Goal: Entertainment & Leisure: Consume media (video, audio)

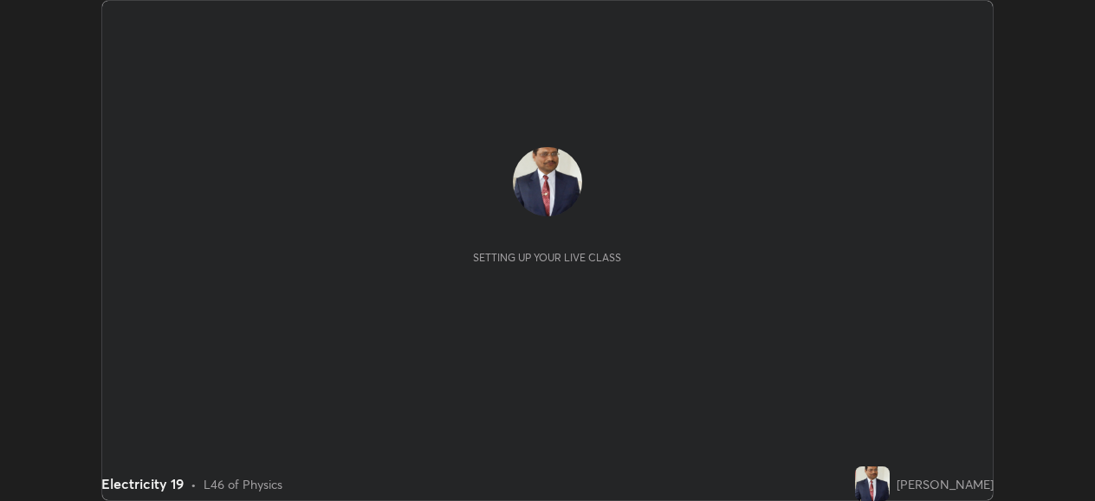
scroll to position [501, 1094]
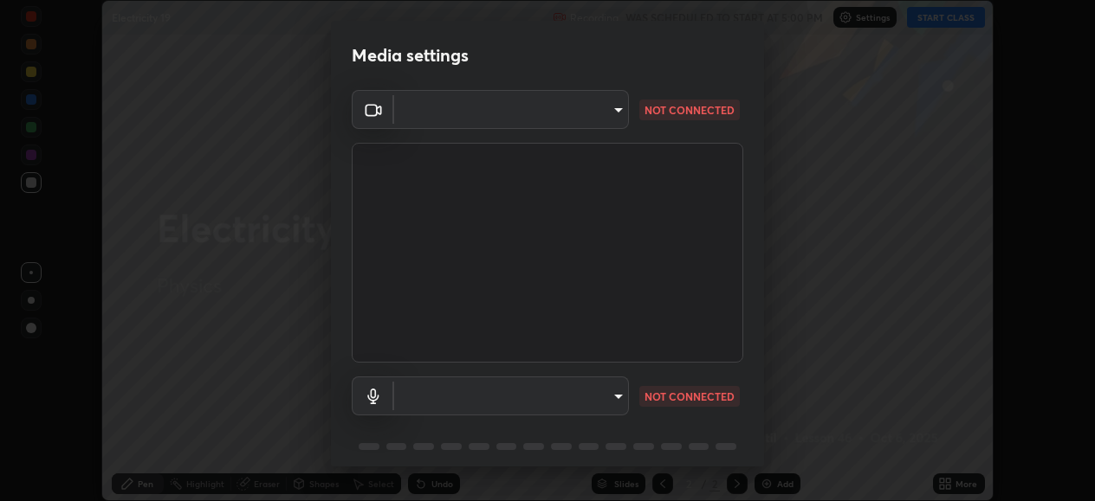
type input "05730faa116fe893cb3bfff37bc48e03cda79a540a9a2906e08a5a6a13fc8772"
type input "default"
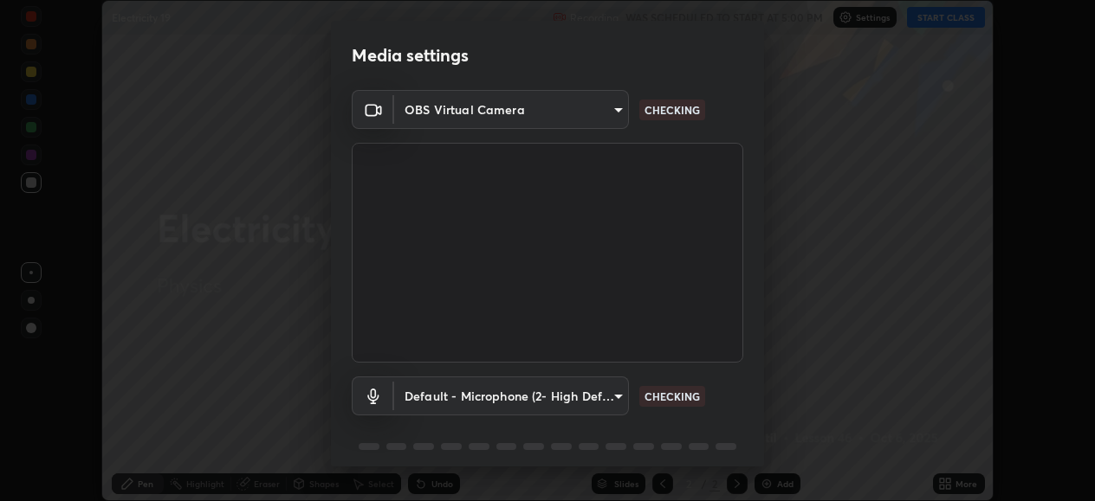
scroll to position [67, 0]
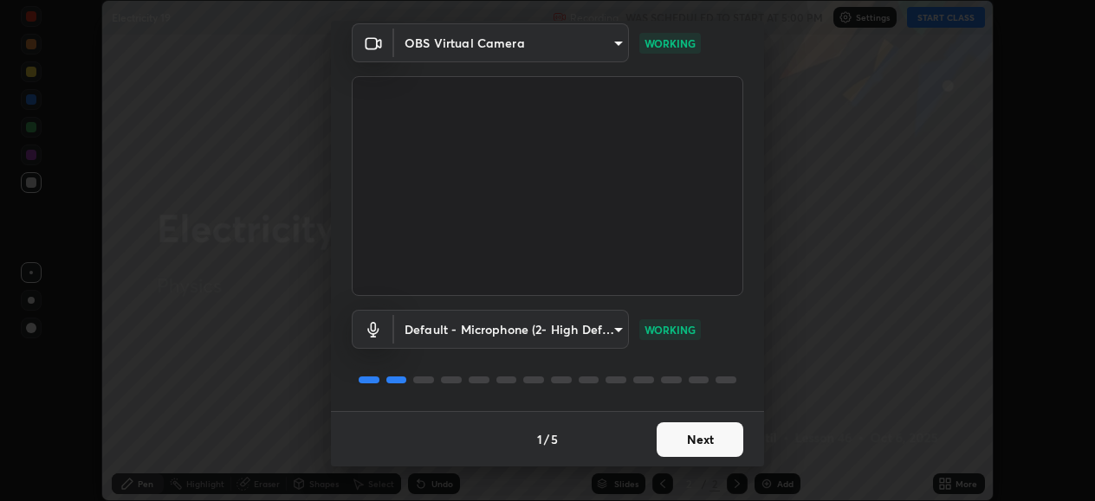
click at [687, 439] on button "Next" at bounding box center [699, 440] width 87 height 35
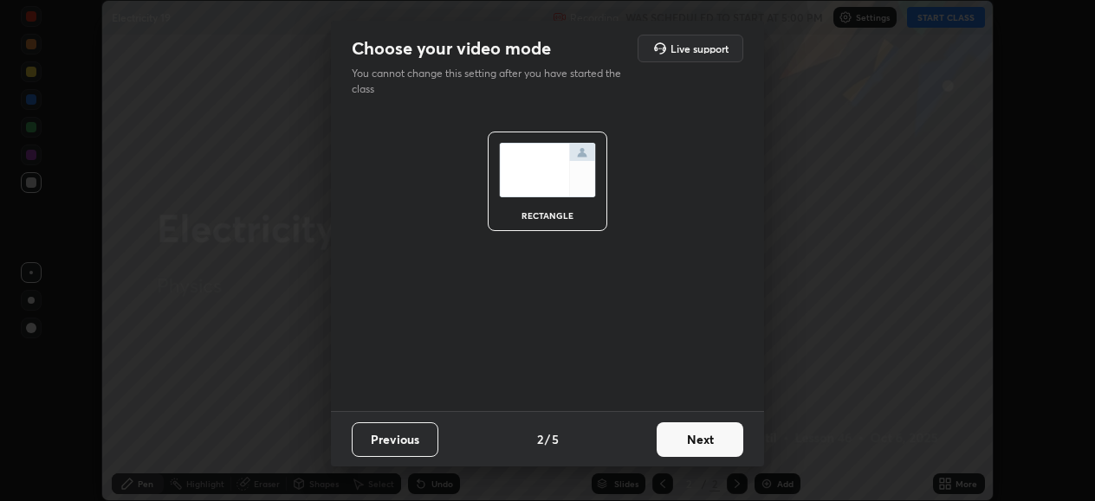
scroll to position [0, 0]
click at [697, 441] on button "Next" at bounding box center [699, 440] width 87 height 35
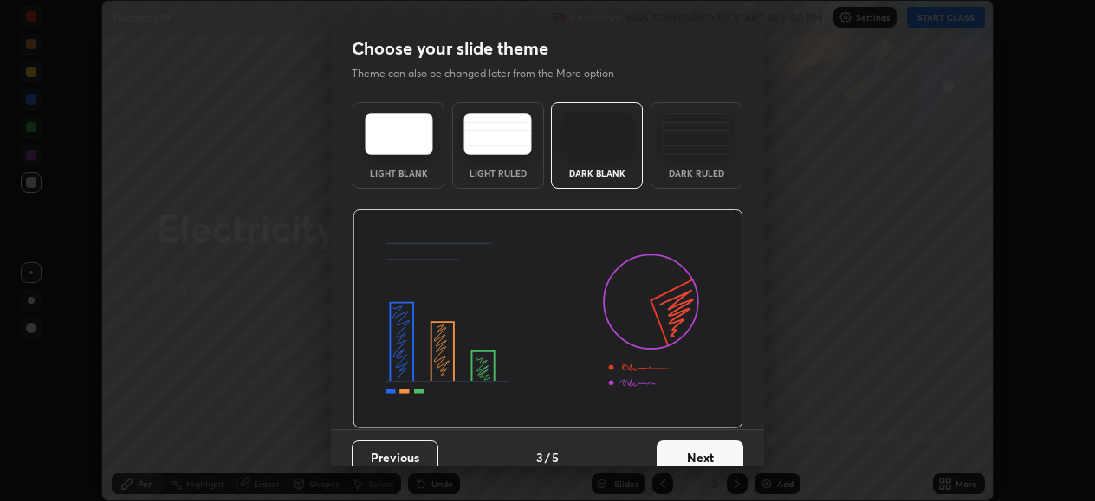
click at [702, 445] on button "Next" at bounding box center [699, 458] width 87 height 35
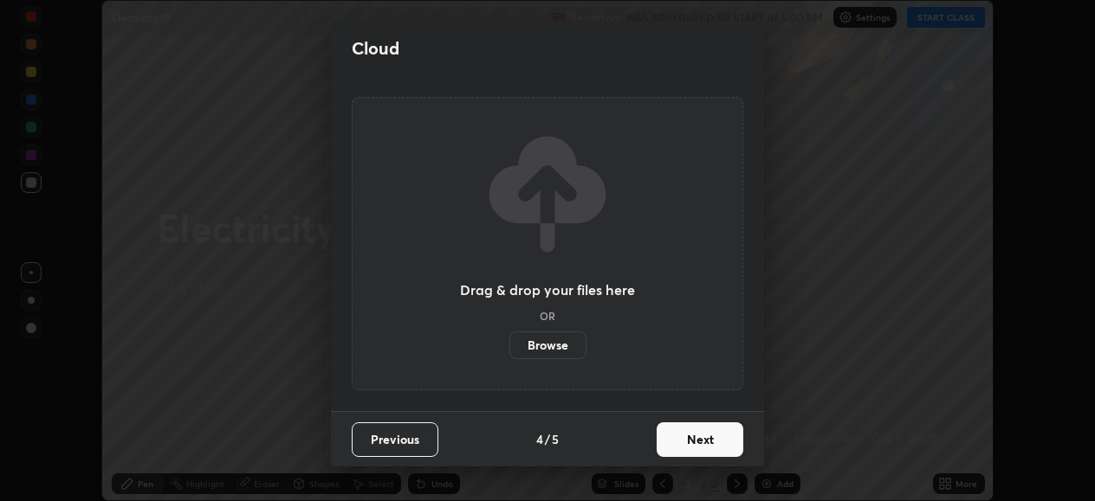
click at [705, 448] on button "Next" at bounding box center [699, 440] width 87 height 35
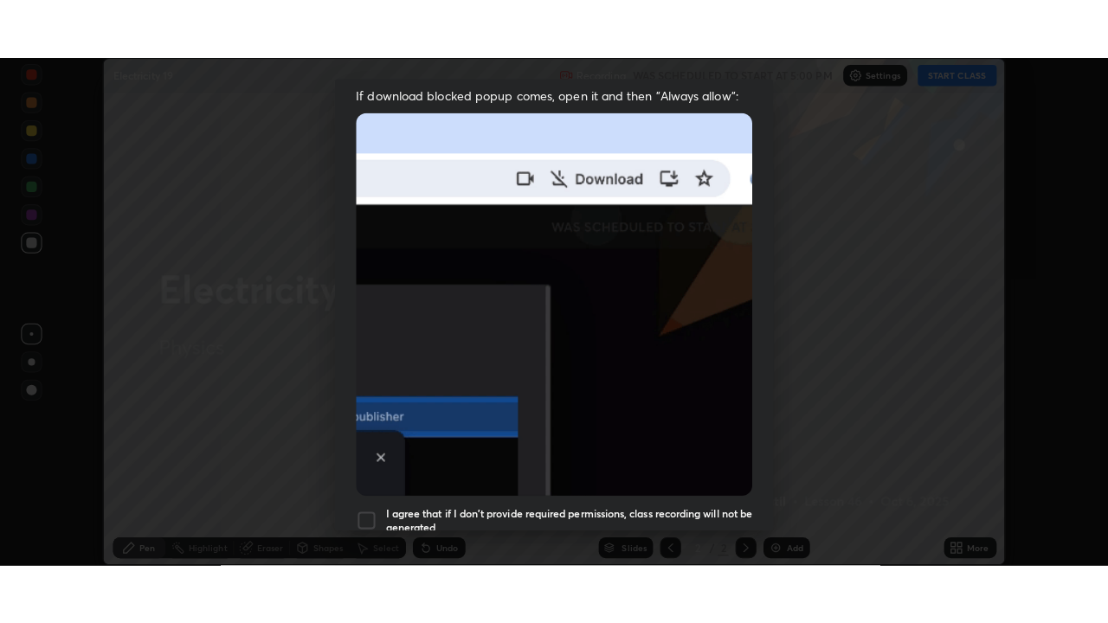
scroll to position [420, 0]
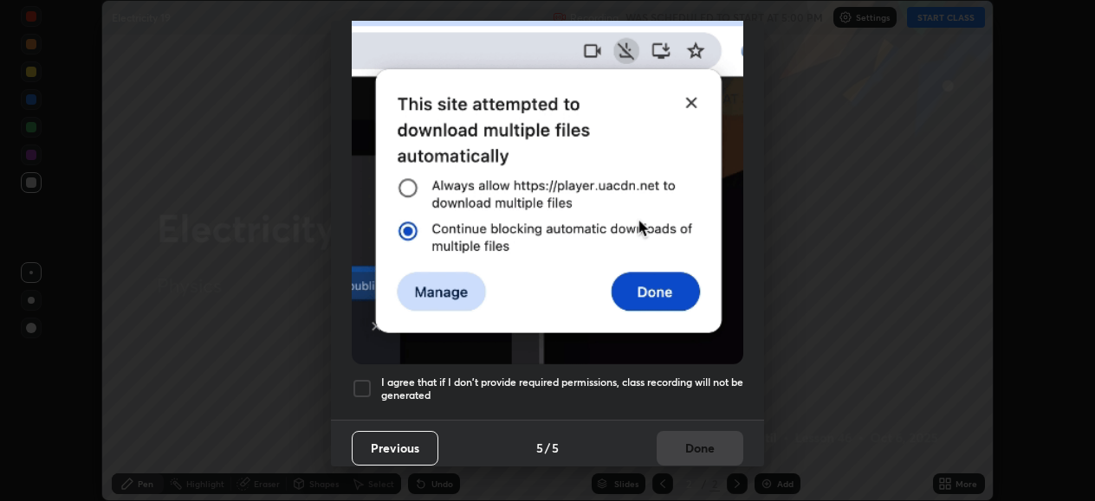
click at [365, 383] on div at bounding box center [362, 388] width 21 height 21
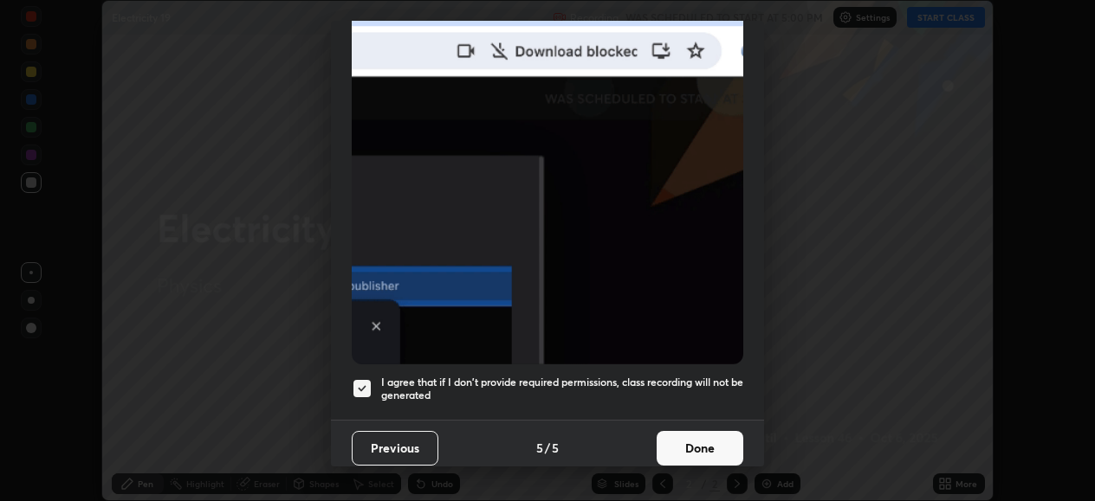
click at [693, 453] on button "Done" at bounding box center [699, 448] width 87 height 35
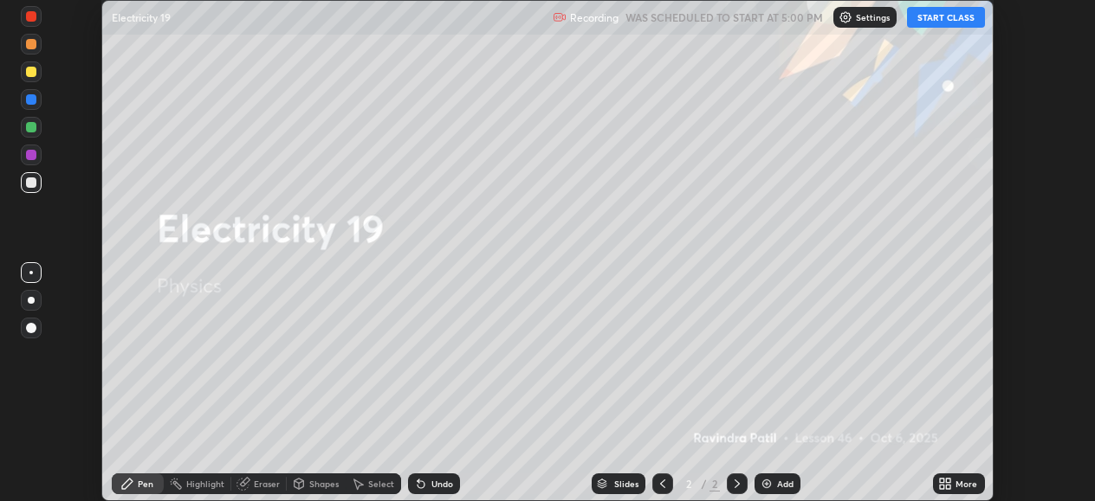
click at [920, 16] on button "START CLASS" at bounding box center [946, 17] width 78 height 21
click at [949, 482] on icon at bounding box center [948, 481] width 4 height 4
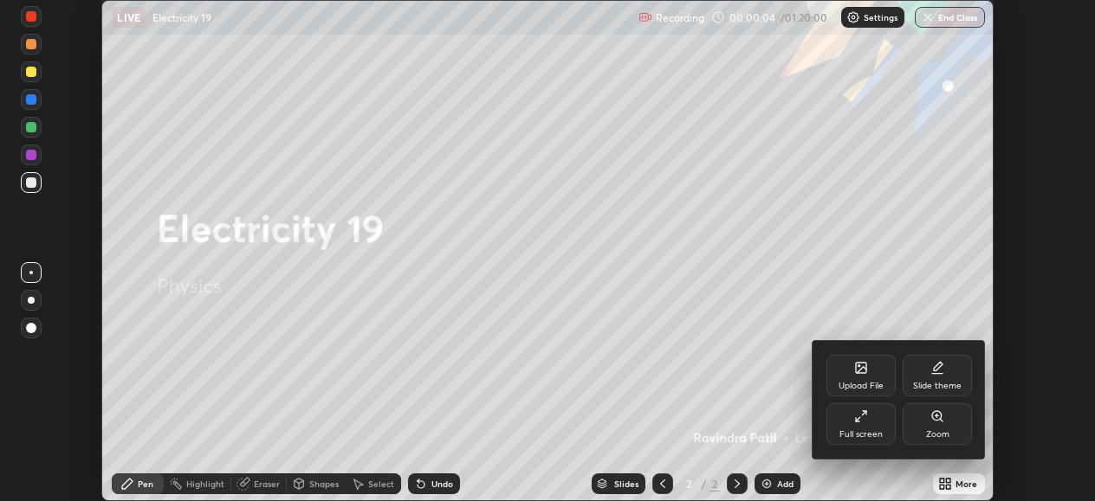
click at [868, 418] on div "Full screen" at bounding box center [860, 425] width 69 height 42
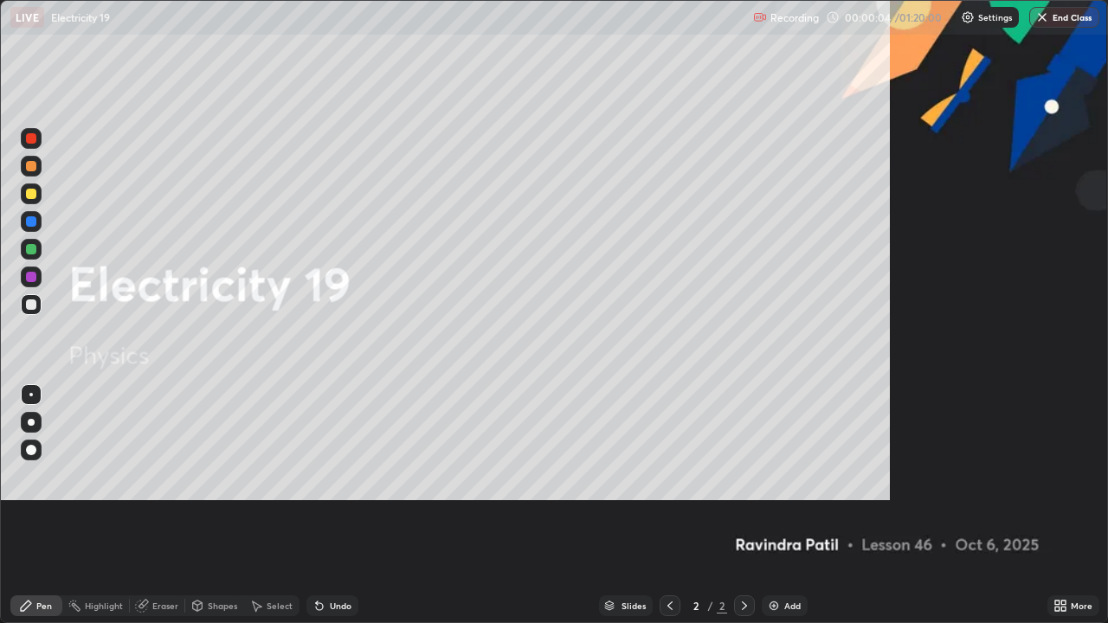
scroll to position [623, 1108]
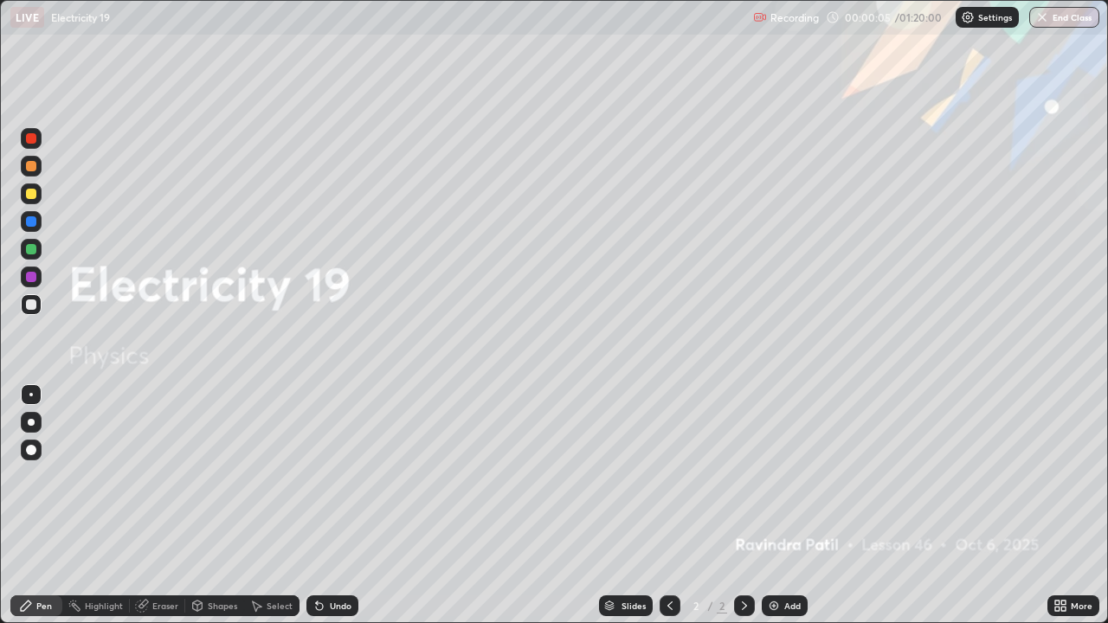
click at [791, 501] on div "Add" at bounding box center [793, 606] width 16 height 9
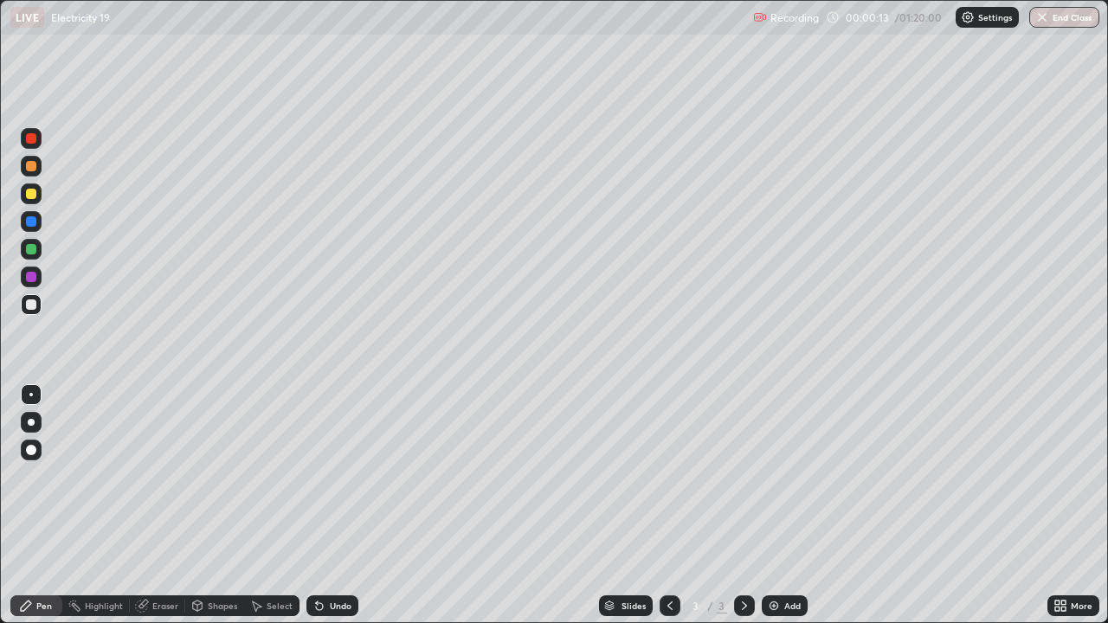
click at [33, 197] on div at bounding box center [31, 194] width 10 height 10
click at [33, 193] on div at bounding box center [31, 194] width 10 height 10
click at [29, 192] on div at bounding box center [31, 194] width 10 height 10
click at [337, 501] on div "Undo" at bounding box center [341, 606] width 22 height 9
click at [337, 501] on div "Undo" at bounding box center [333, 606] width 52 height 21
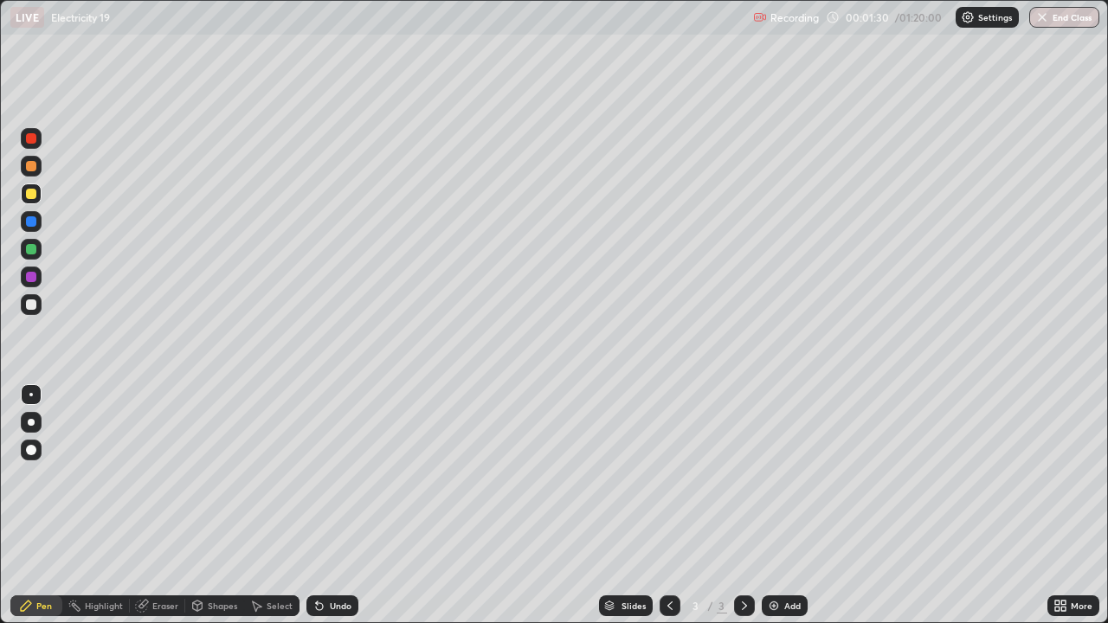
click at [332, 501] on div "Undo" at bounding box center [341, 606] width 22 height 9
click at [335, 501] on div "Undo" at bounding box center [341, 606] width 22 height 9
click at [738, 501] on div at bounding box center [744, 606] width 21 height 35
click at [340, 501] on div "Undo" at bounding box center [341, 606] width 22 height 9
click at [339, 501] on div "Undo" at bounding box center [341, 606] width 22 height 9
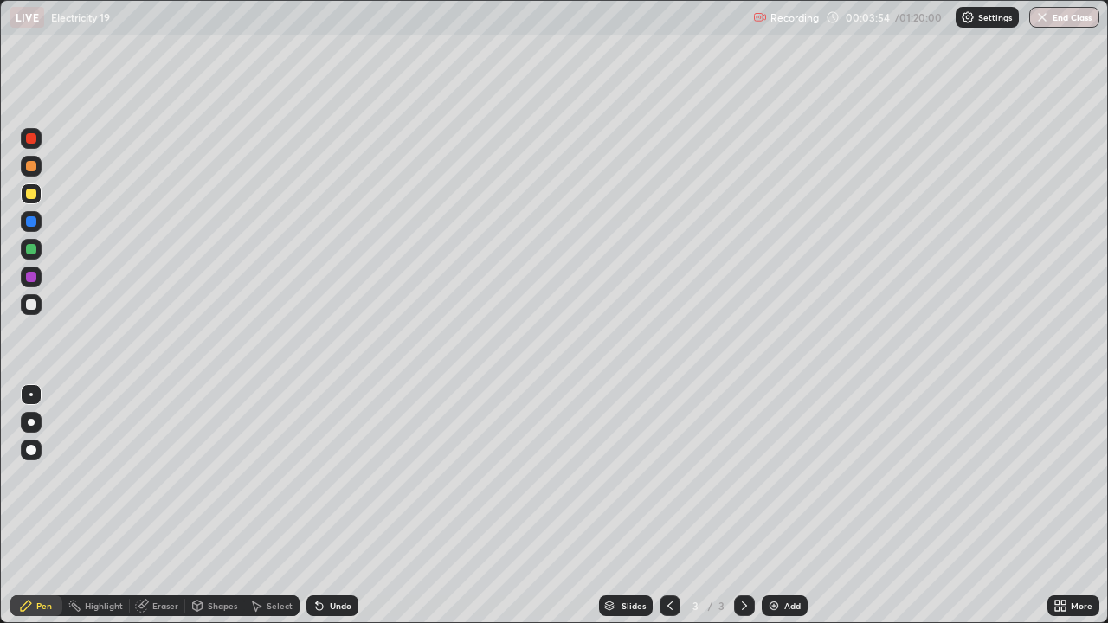
click at [342, 501] on div "Undo" at bounding box center [341, 606] width 22 height 9
click at [337, 501] on div "Undo" at bounding box center [341, 606] width 22 height 9
click at [744, 501] on div at bounding box center [744, 606] width 21 height 35
click at [336, 501] on div "Undo" at bounding box center [341, 606] width 22 height 9
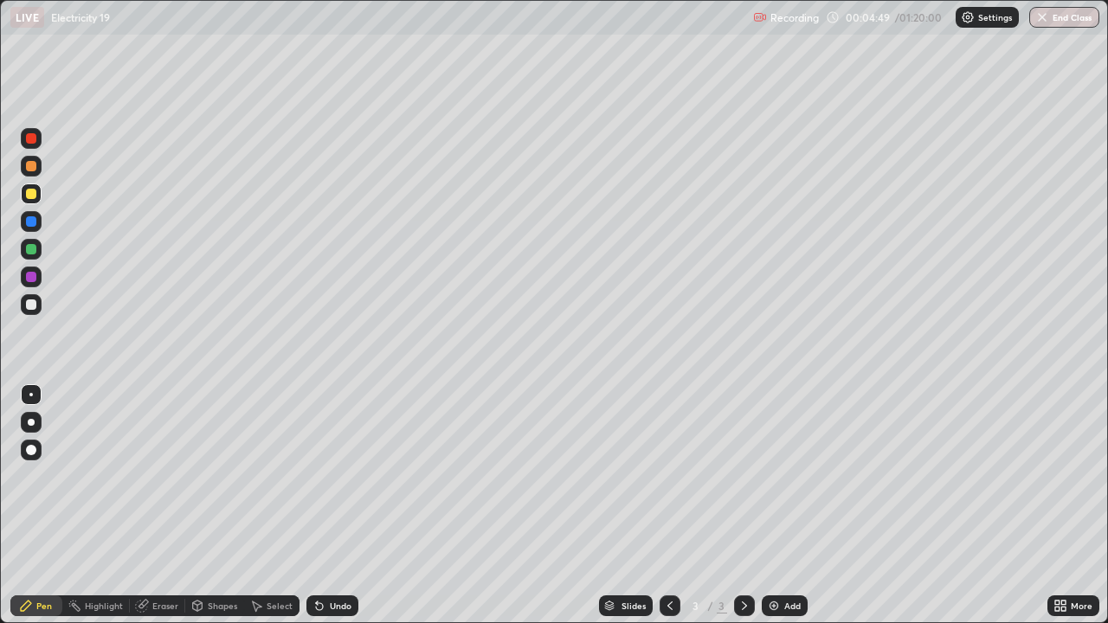
click at [333, 501] on div "Undo" at bounding box center [341, 606] width 22 height 9
click at [336, 501] on div "Undo" at bounding box center [341, 606] width 22 height 9
click at [1067, 501] on div "More" at bounding box center [1074, 606] width 52 height 35
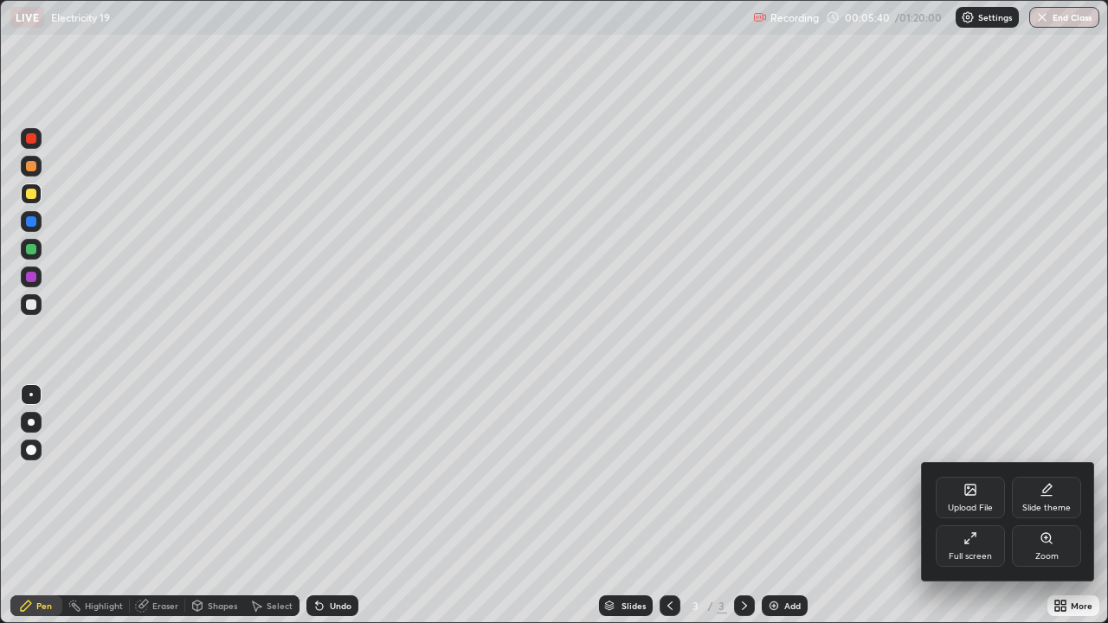
click at [1068, 417] on div at bounding box center [554, 311] width 1108 height 623
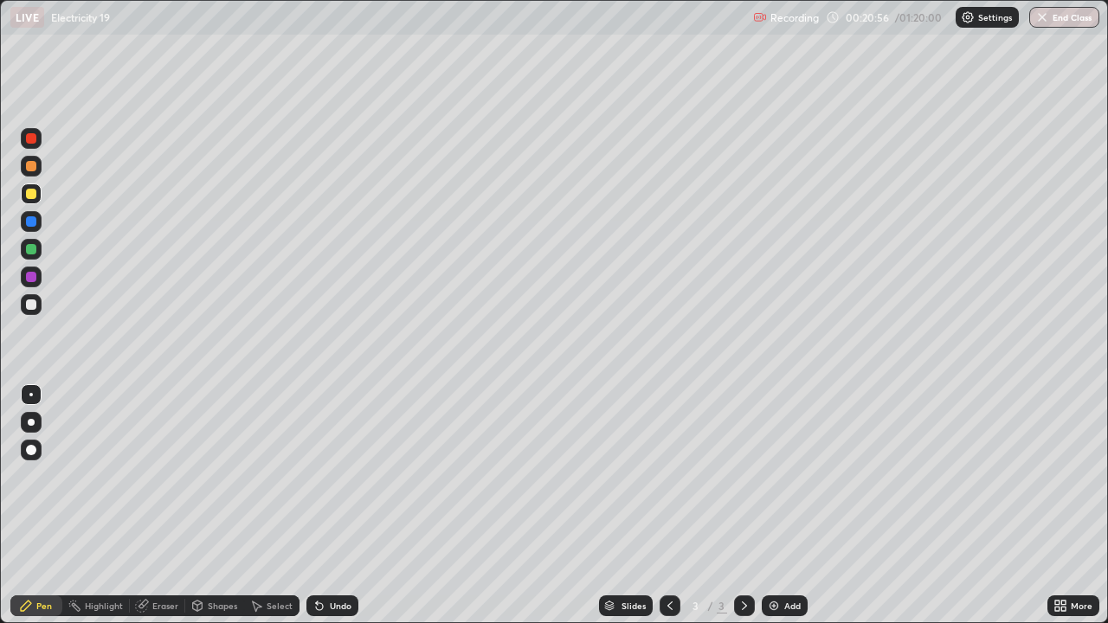
click at [792, 501] on div "Add" at bounding box center [793, 606] width 16 height 9
click at [33, 278] on div at bounding box center [31, 277] width 10 height 10
click at [32, 251] on div at bounding box center [31, 249] width 10 height 10
click at [338, 501] on div "Undo" at bounding box center [341, 606] width 22 height 9
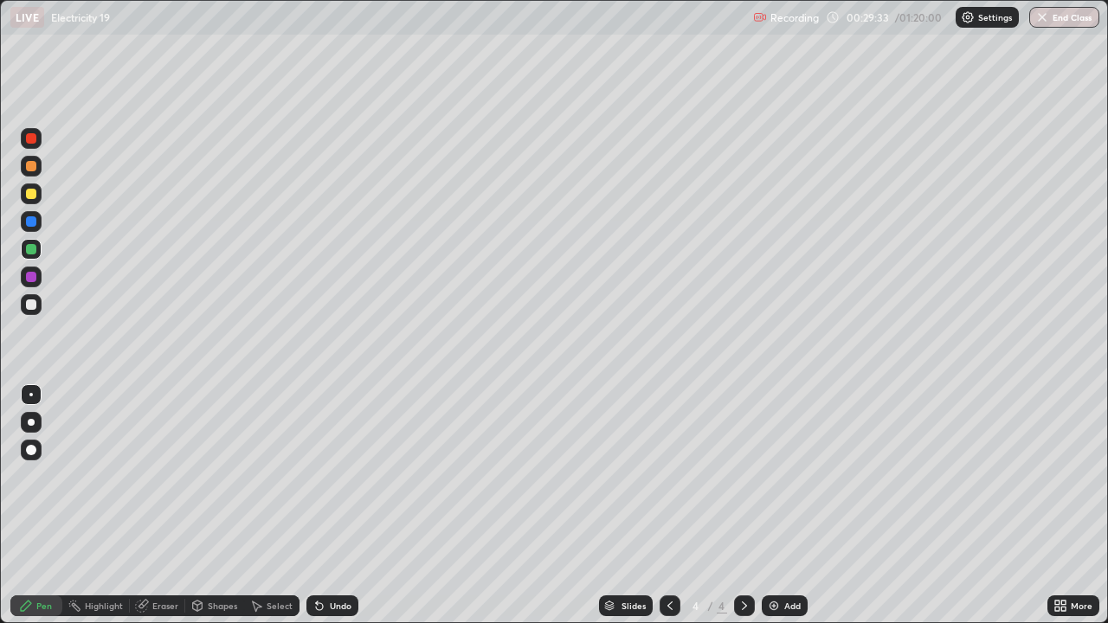
click at [792, 501] on div "Add" at bounding box center [793, 606] width 16 height 9
click at [338, 501] on div "Undo" at bounding box center [341, 606] width 22 height 9
click at [337, 501] on div "Undo" at bounding box center [341, 606] width 22 height 9
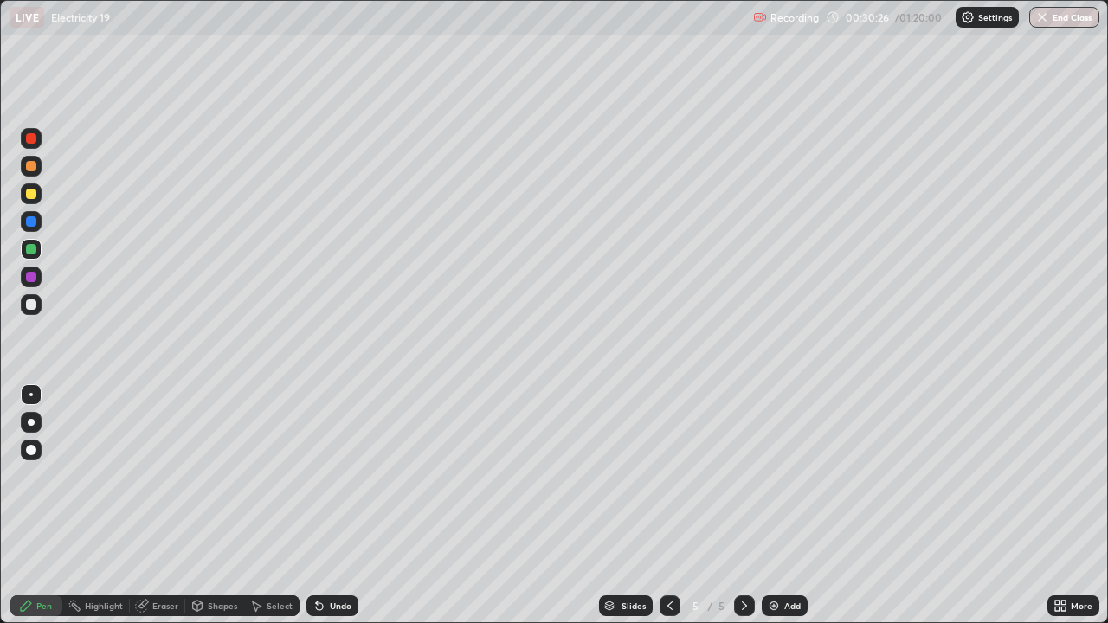
click at [330, 501] on div "Undo" at bounding box center [341, 606] width 22 height 9
click at [333, 501] on div "Undo" at bounding box center [341, 606] width 22 height 9
click at [335, 501] on div "Undo" at bounding box center [341, 606] width 22 height 9
click at [333, 501] on div "Undo" at bounding box center [341, 606] width 22 height 9
click at [338, 501] on div "Undo" at bounding box center [341, 606] width 22 height 9
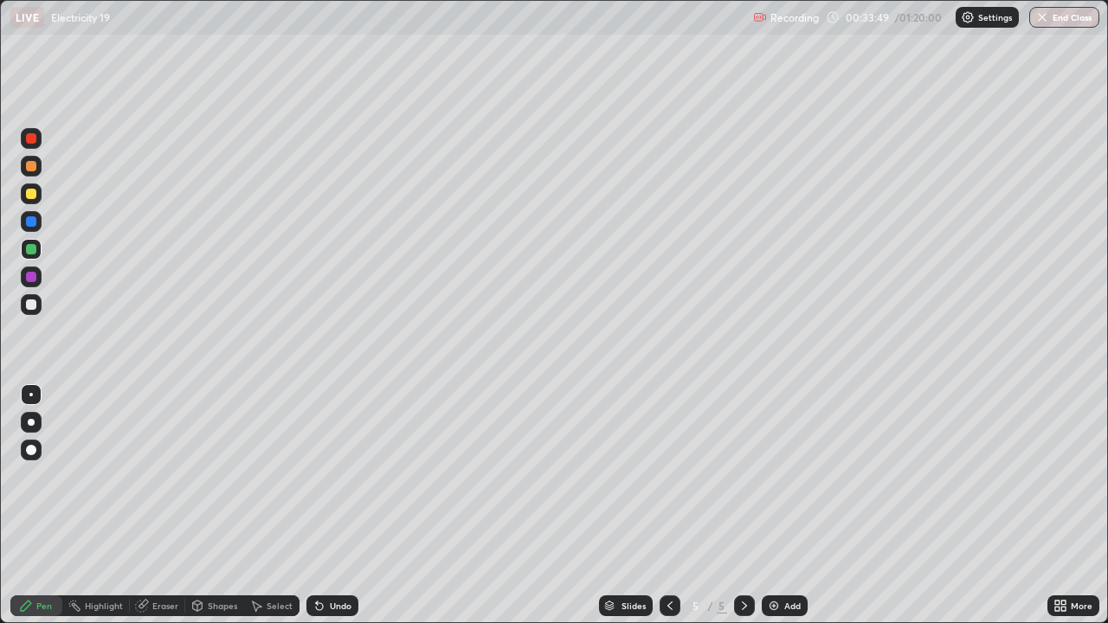
click at [338, 501] on div "Undo" at bounding box center [341, 606] width 22 height 9
click at [332, 501] on div "Undo" at bounding box center [341, 606] width 22 height 9
click at [334, 501] on div "Undo" at bounding box center [341, 606] width 22 height 9
click at [337, 501] on div "Undo" at bounding box center [333, 606] width 52 height 21
click at [330, 501] on div "Undo" at bounding box center [333, 606] width 52 height 21
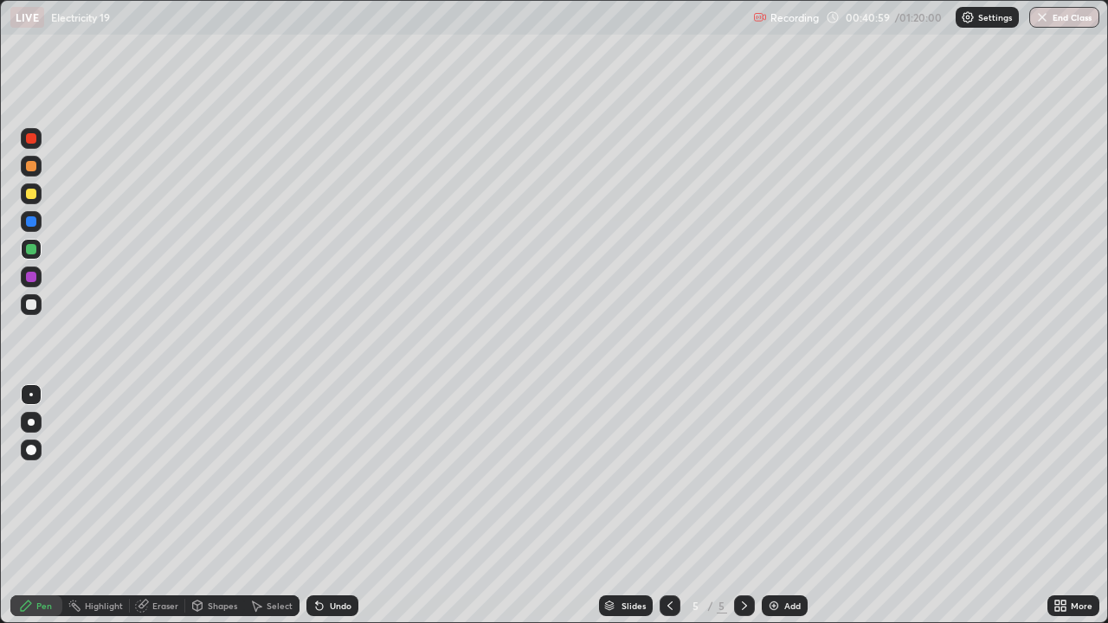
click at [170, 501] on div "Eraser" at bounding box center [165, 606] width 26 height 9
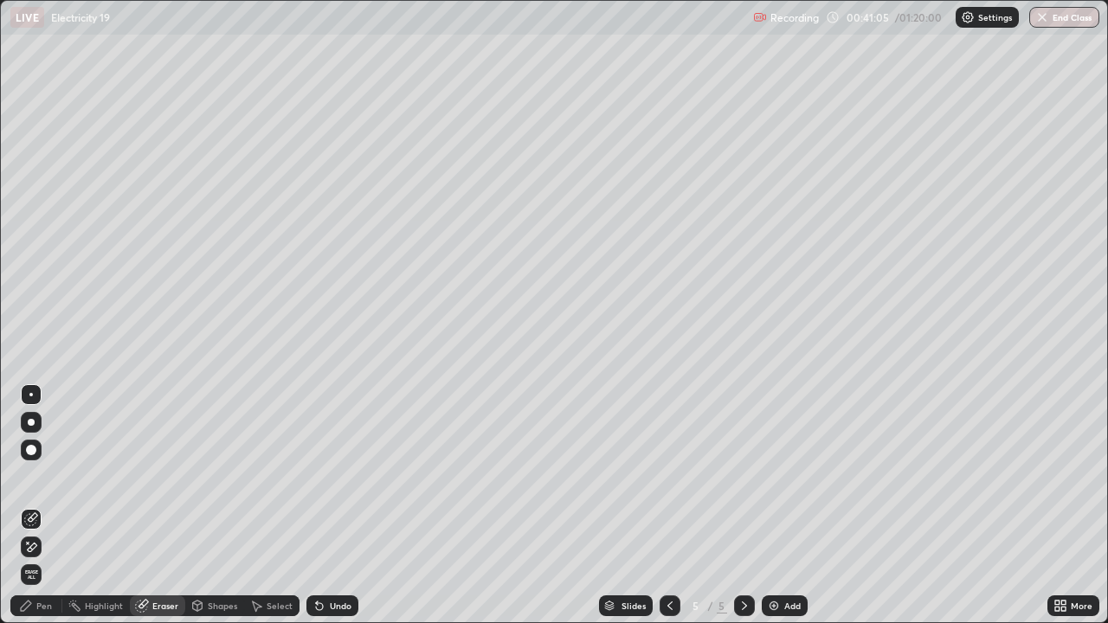
click at [39, 501] on div "Pen" at bounding box center [44, 606] width 16 height 9
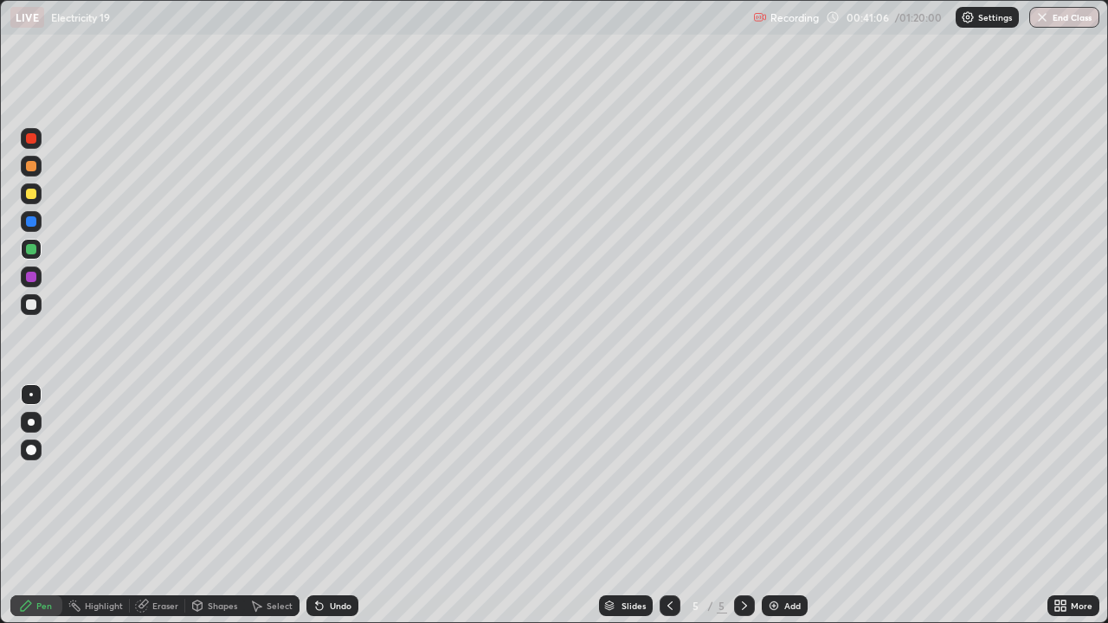
click at [32, 249] on div at bounding box center [31, 249] width 10 height 10
click at [779, 501] on div "Add" at bounding box center [785, 606] width 46 height 21
click at [165, 501] on div "Eraser" at bounding box center [165, 606] width 26 height 9
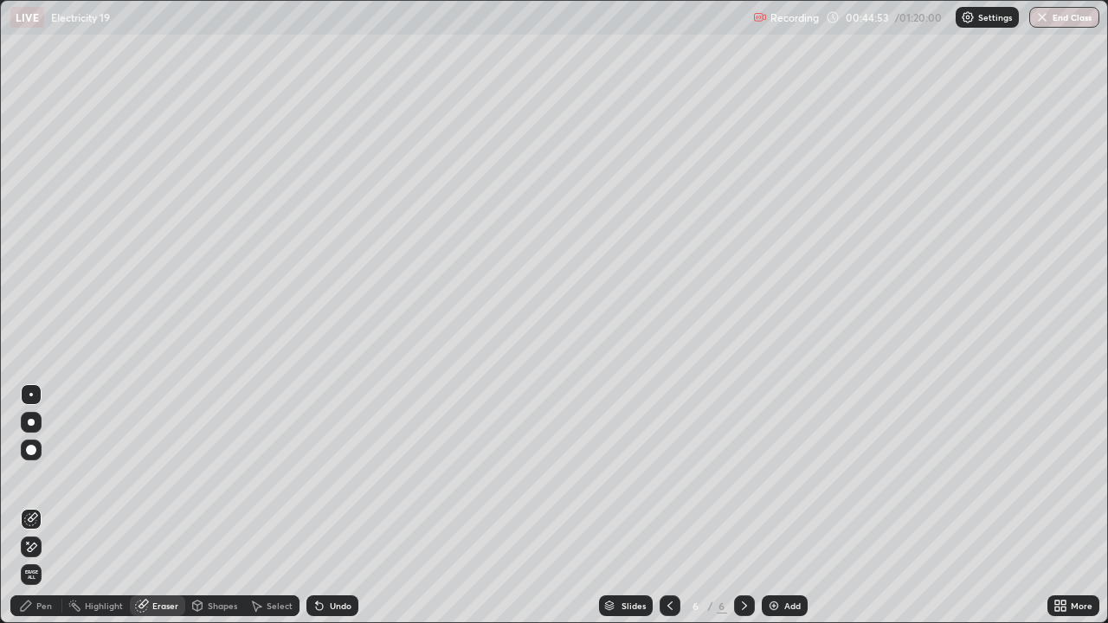
click at [46, 501] on div "Pen" at bounding box center [44, 606] width 16 height 9
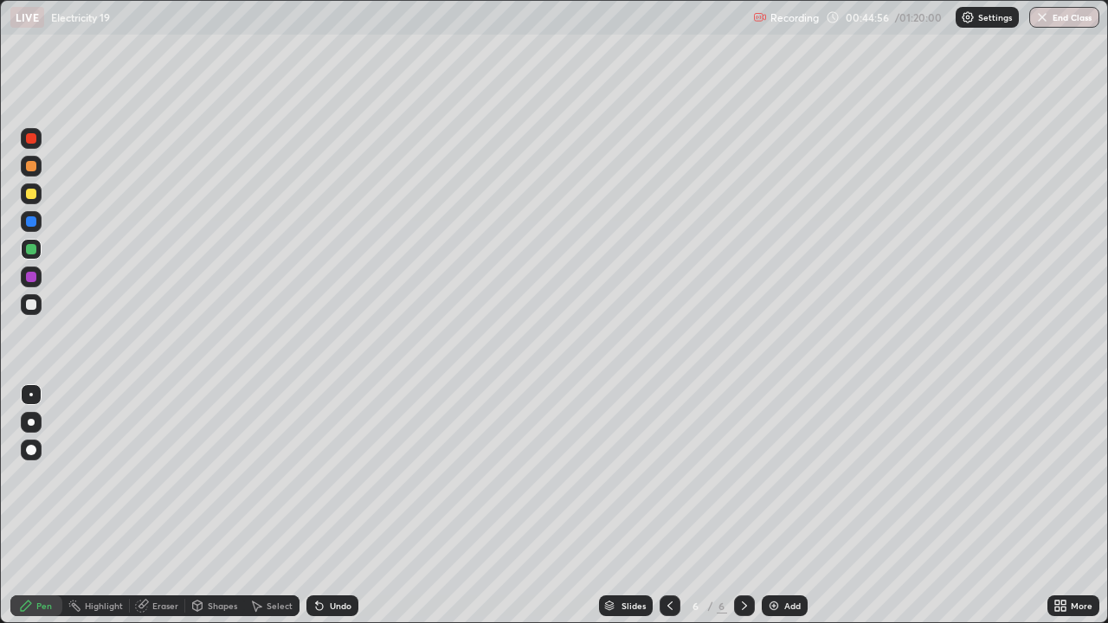
click at [342, 501] on div "Undo" at bounding box center [341, 606] width 22 height 9
click at [346, 501] on div "Undo" at bounding box center [341, 606] width 22 height 9
click at [797, 501] on div "Add" at bounding box center [793, 606] width 16 height 9
click at [336, 501] on div "Undo" at bounding box center [341, 606] width 22 height 9
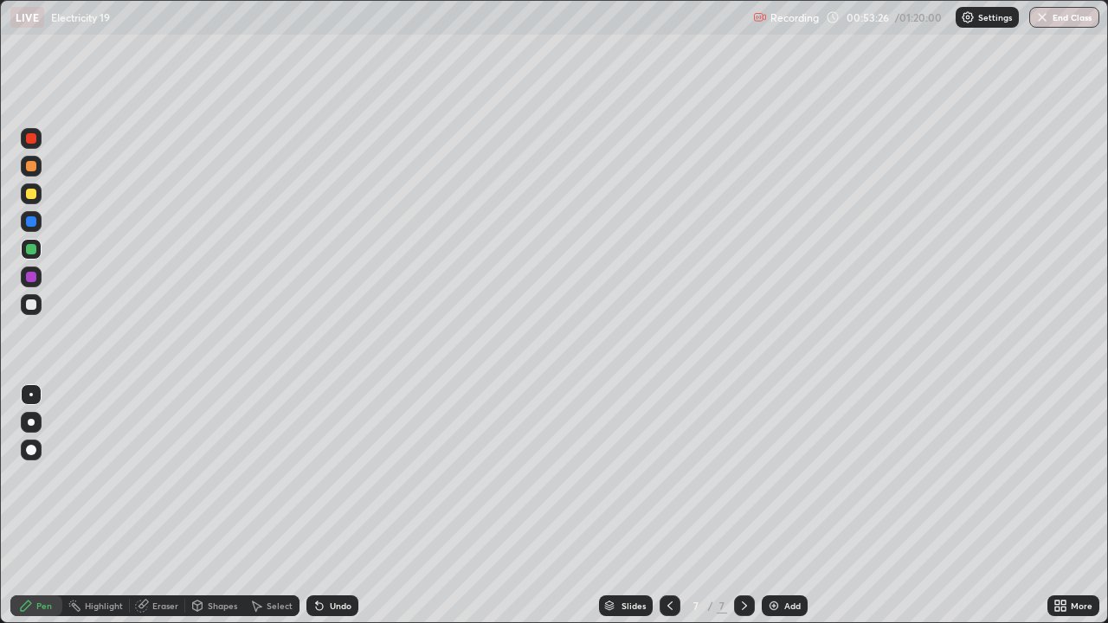
click at [333, 501] on div "Undo" at bounding box center [341, 606] width 22 height 9
click at [36, 276] on div at bounding box center [31, 277] width 10 height 10
click at [789, 501] on div "Add" at bounding box center [785, 606] width 46 height 21
click at [165, 501] on div "Eraser" at bounding box center [165, 606] width 26 height 9
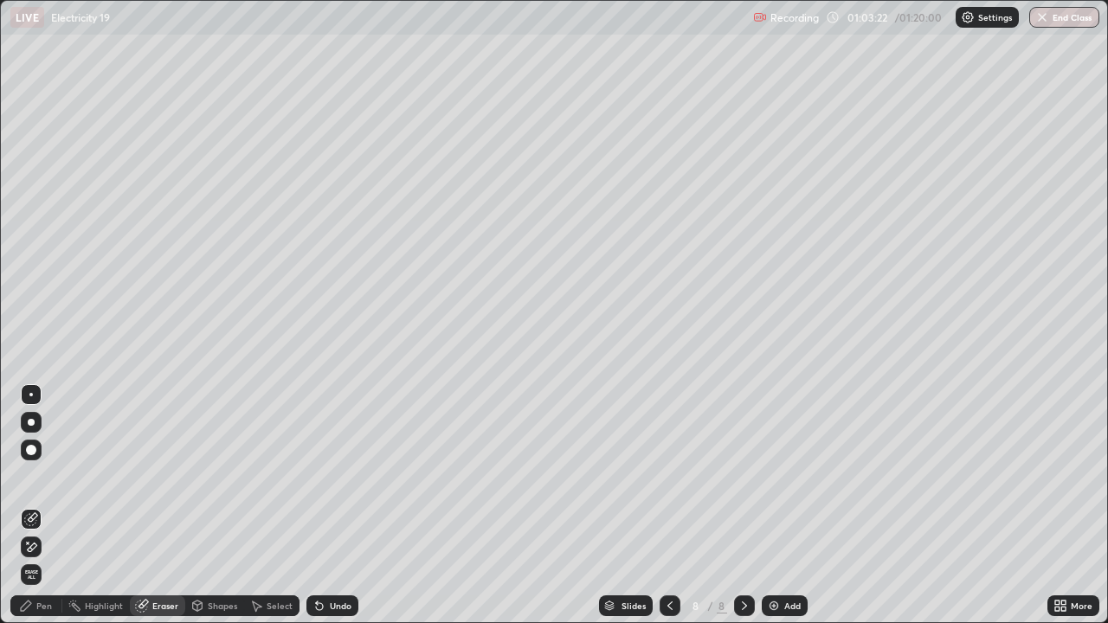
click at [41, 501] on div "Pen" at bounding box center [44, 606] width 16 height 9
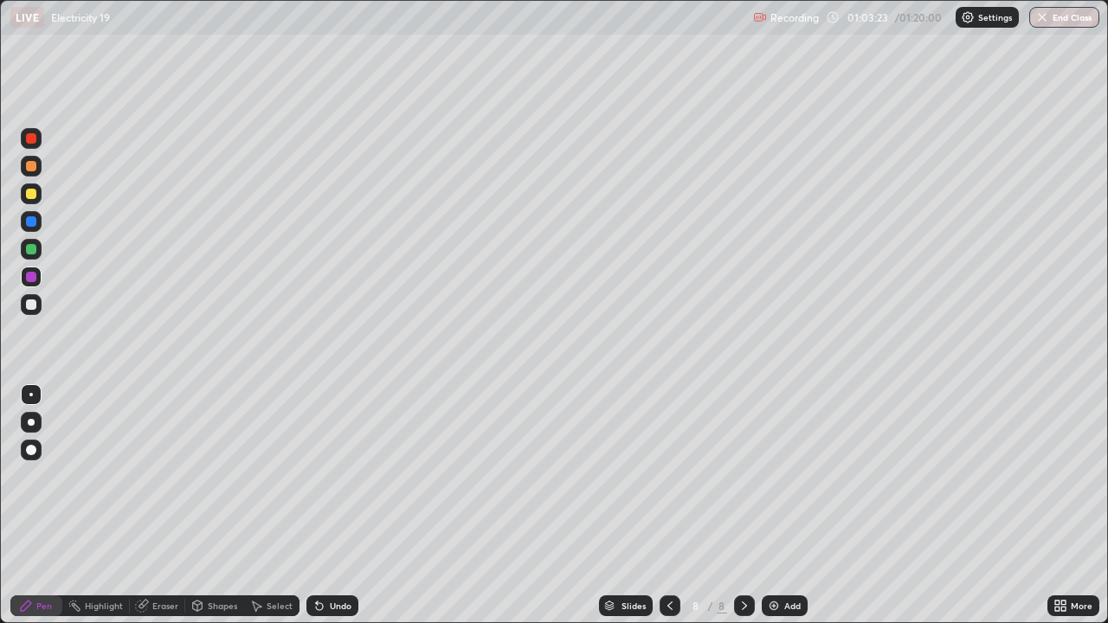
click at [31, 196] on div at bounding box center [31, 194] width 10 height 10
click at [32, 139] on div at bounding box center [31, 138] width 10 height 10
click at [32, 253] on div at bounding box center [31, 249] width 10 height 10
click at [172, 501] on div "Eraser" at bounding box center [165, 606] width 26 height 9
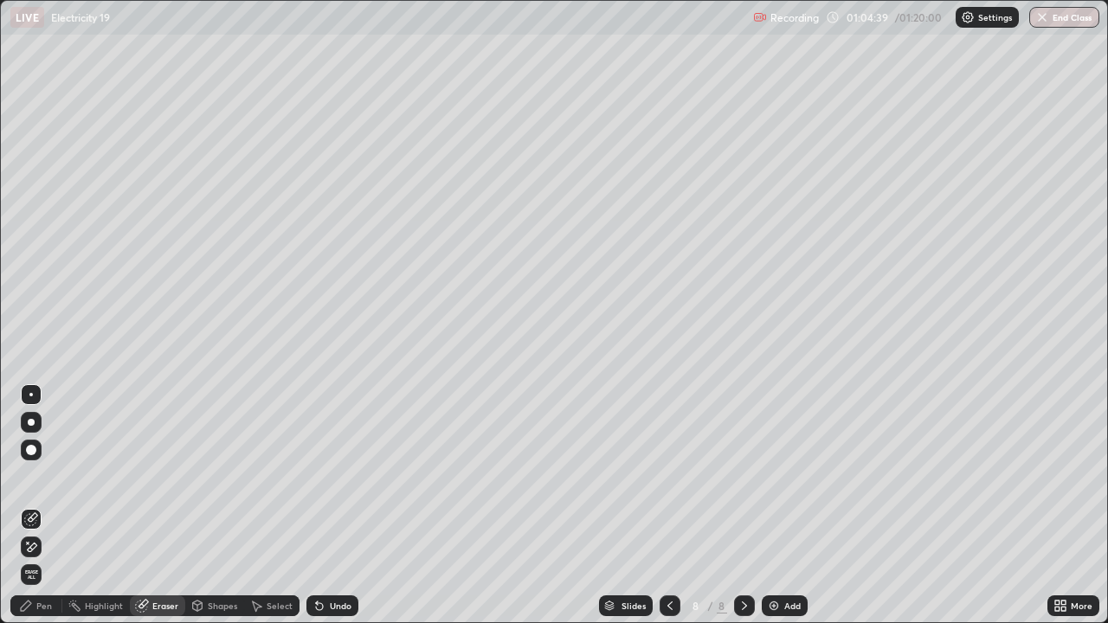
click at [46, 501] on div "Pen" at bounding box center [44, 606] width 16 height 9
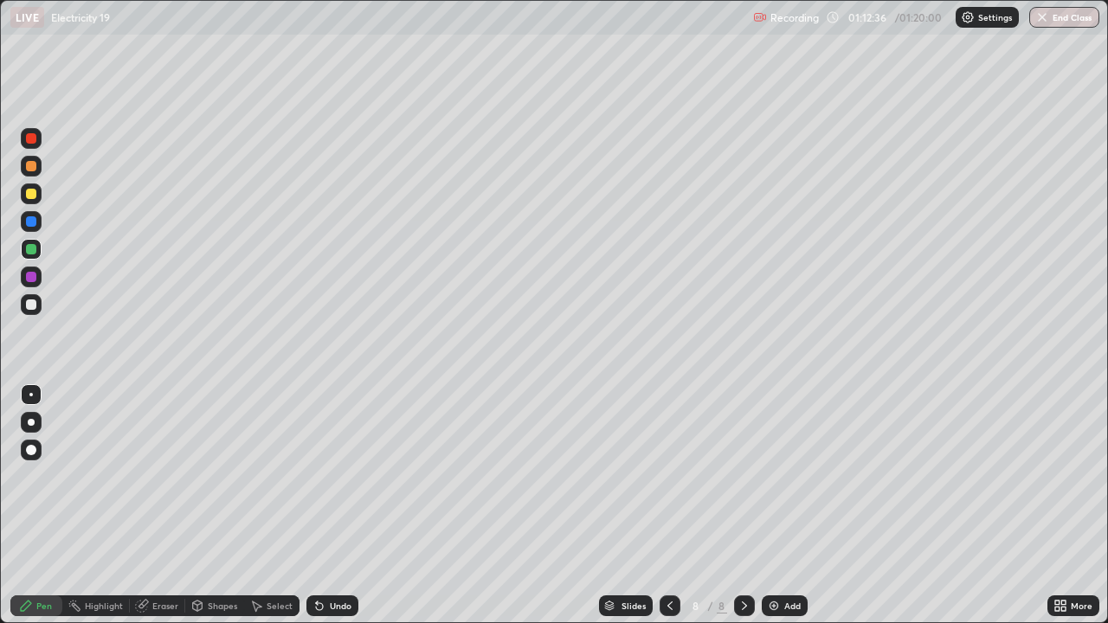
click at [786, 501] on div "Add" at bounding box center [793, 606] width 16 height 9
click at [790, 501] on div "Add" at bounding box center [793, 606] width 16 height 9
click at [30, 197] on div at bounding box center [31, 194] width 10 height 10
click at [168, 501] on div "Eraser" at bounding box center [165, 606] width 26 height 9
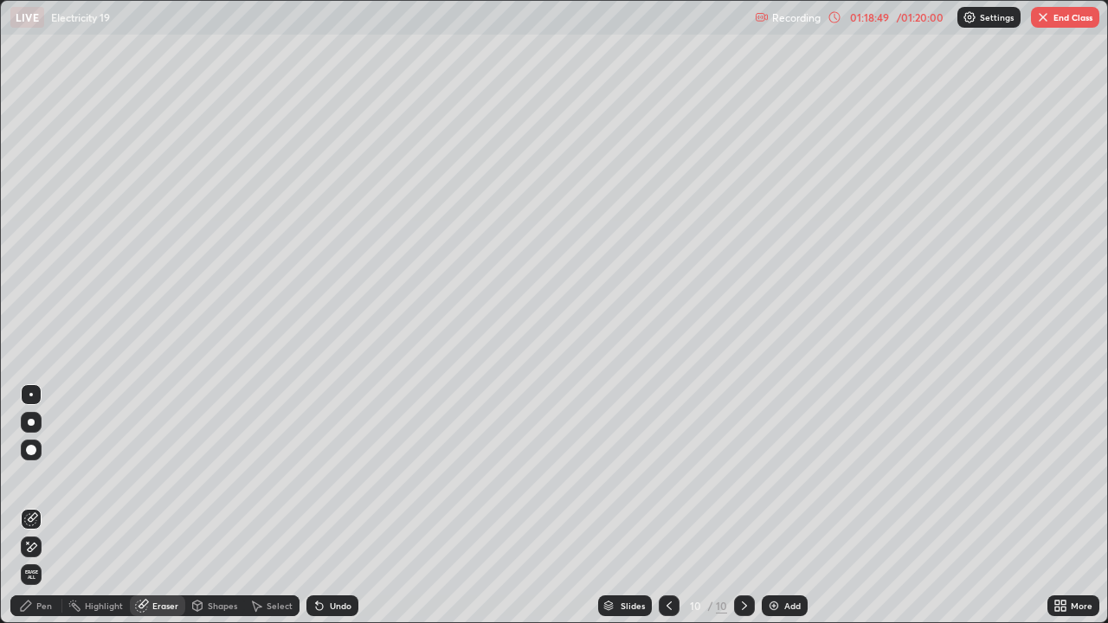
click at [43, 501] on div "Pen" at bounding box center [44, 606] width 16 height 9
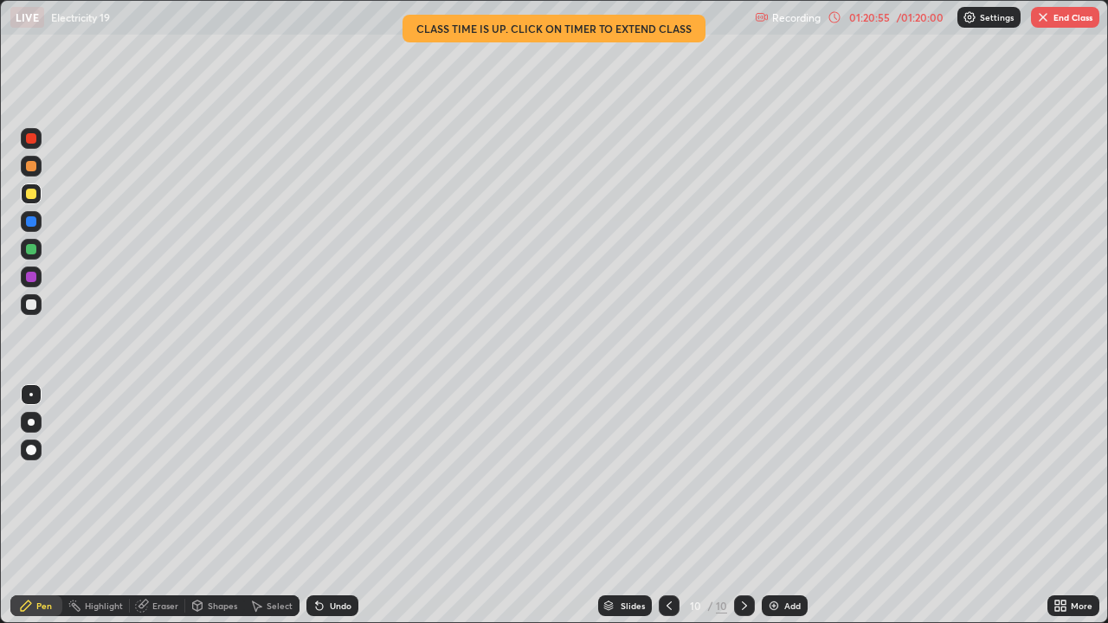
click at [339, 501] on div "Undo" at bounding box center [341, 606] width 22 height 9
click at [338, 501] on div "Undo" at bounding box center [341, 606] width 22 height 9
click at [333, 501] on div "Undo" at bounding box center [341, 606] width 22 height 9
click at [786, 501] on div "Add" at bounding box center [793, 606] width 16 height 9
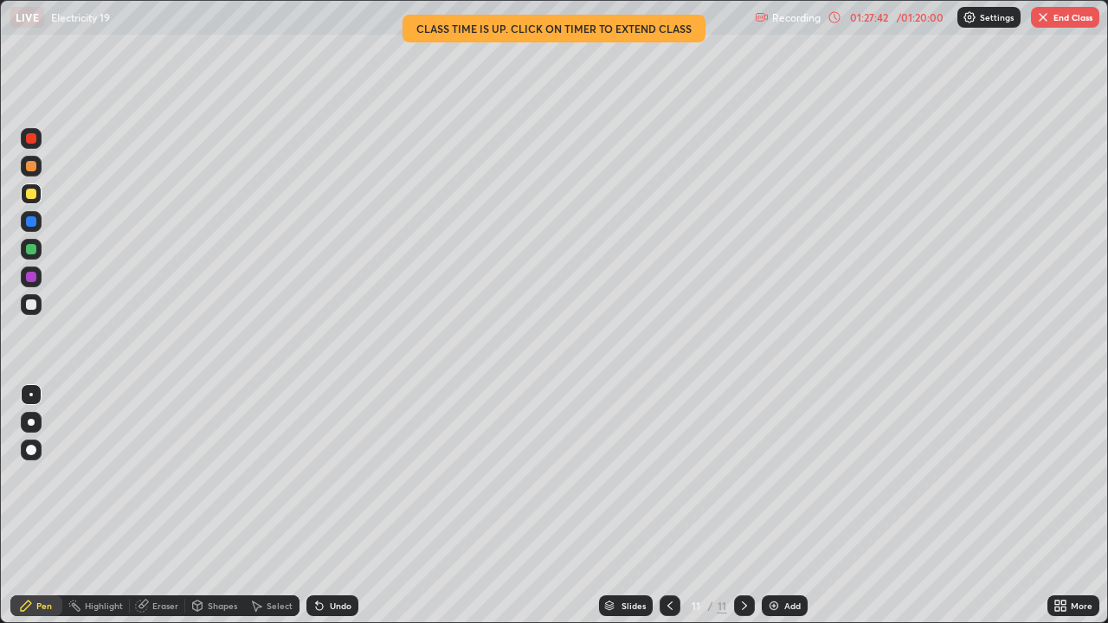
click at [1067, 16] on button "End Class" at bounding box center [1065, 17] width 68 height 21
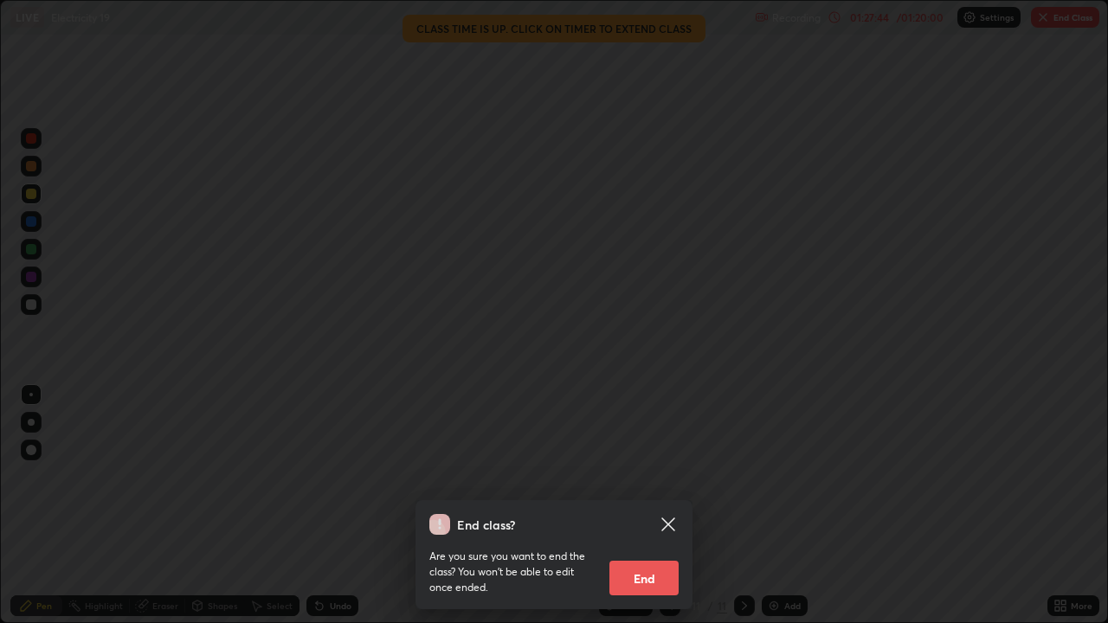
click at [659, 501] on button "End" at bounding box center [644, 578] width 69 height 35
